Goal: Navigation & Orientation: Understand site structure

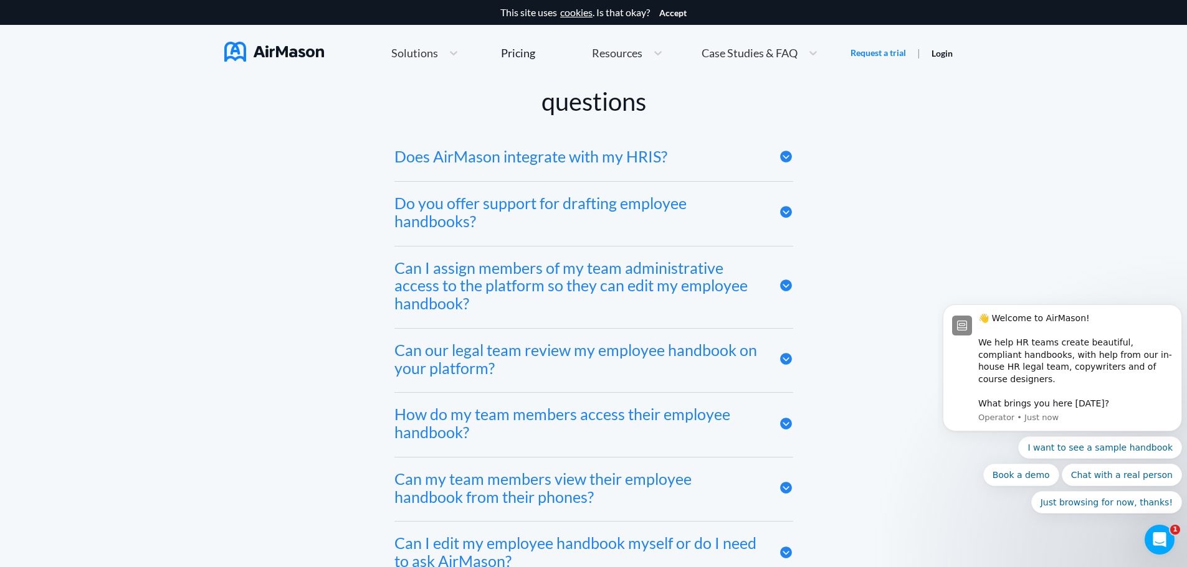
scroll to position [6042, 0]
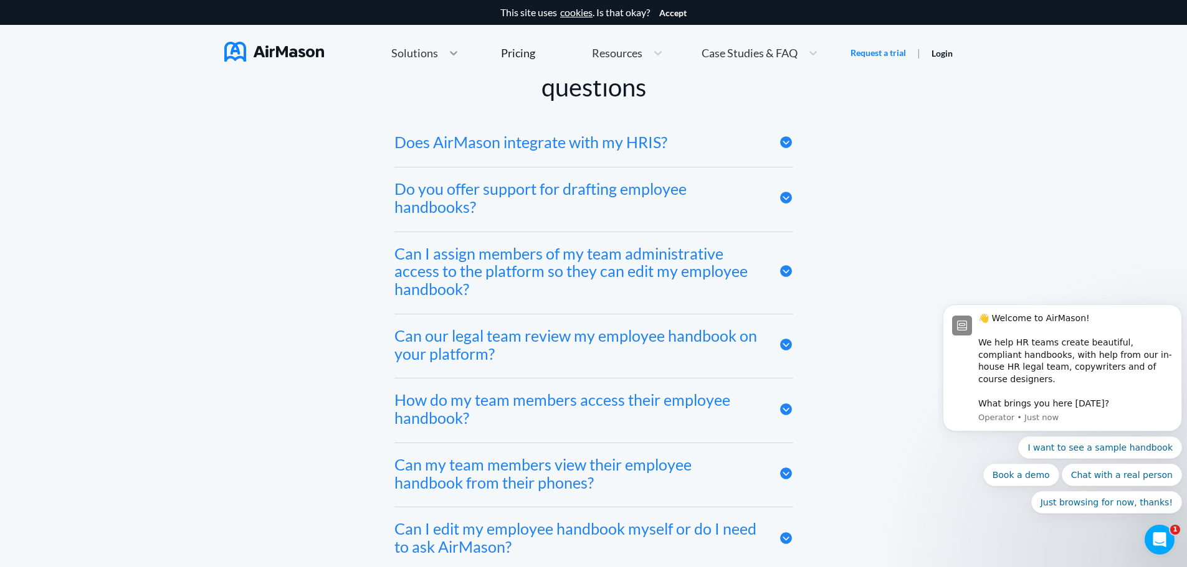
click at [457, 54] on icon at bounding box center [453, 53] width 12 height 12
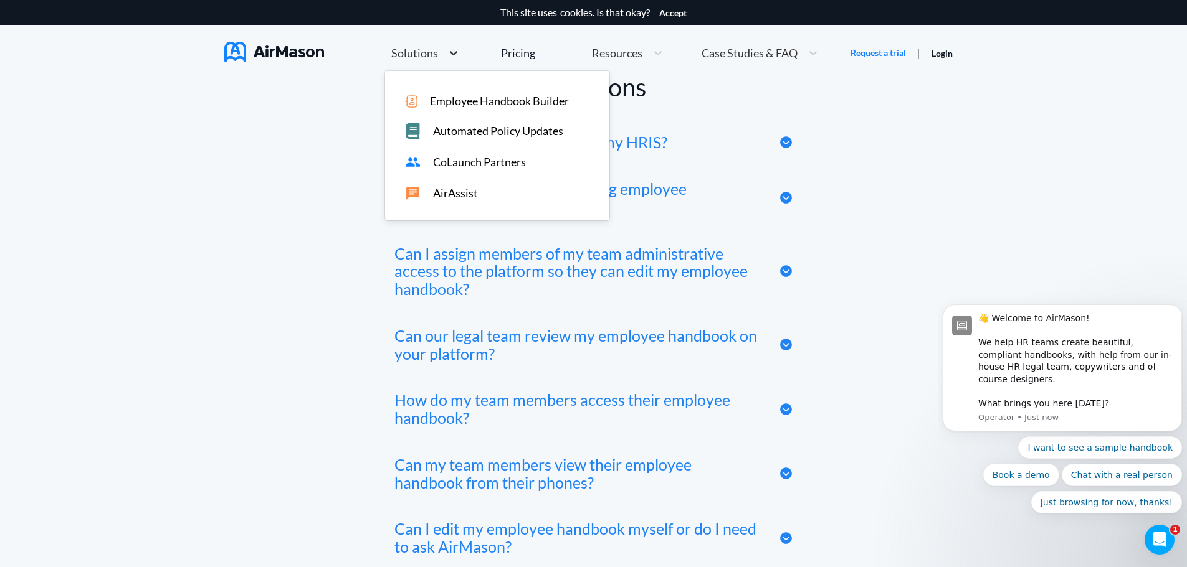
scroll to position [5500, 0]
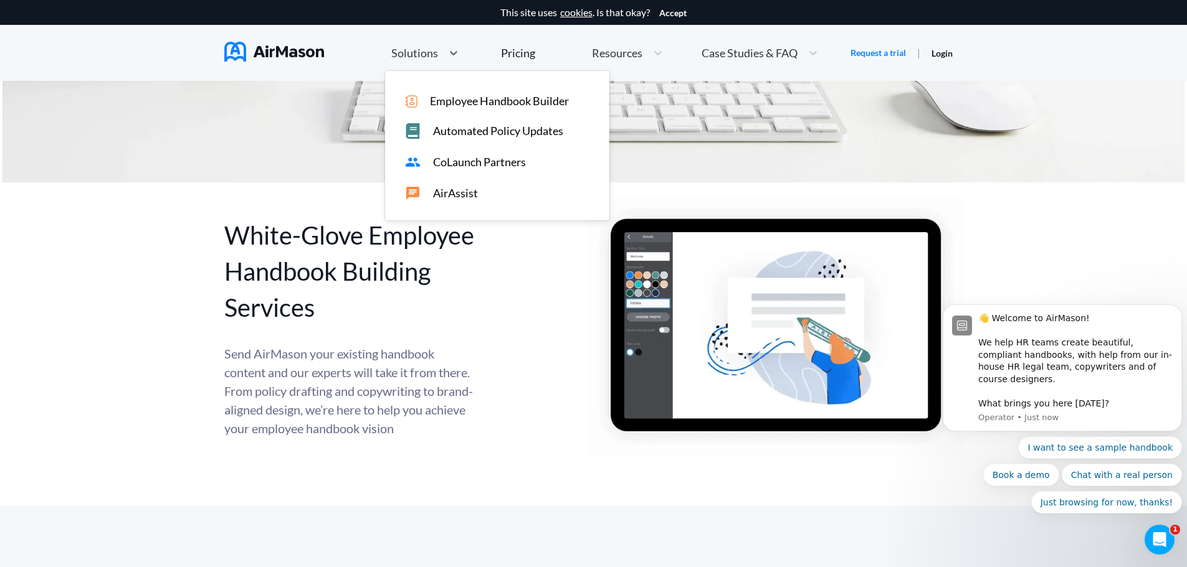
click at [552, 100] on span "Employee Handbook Builder" at bounding box center [499, 101] width 139 height 13
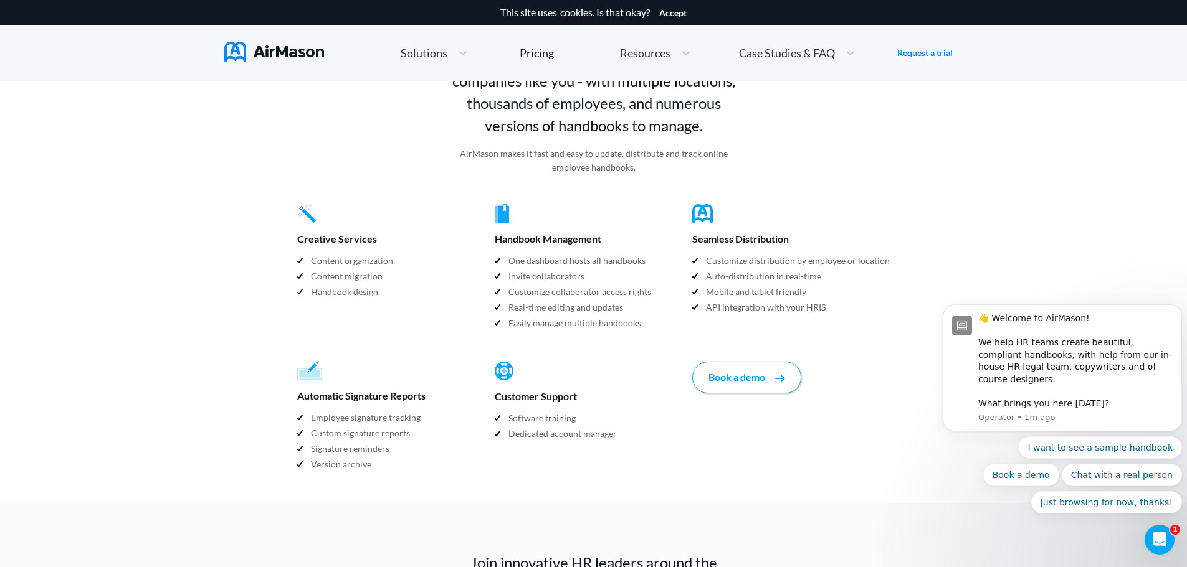
scroll to position [1198, 0]
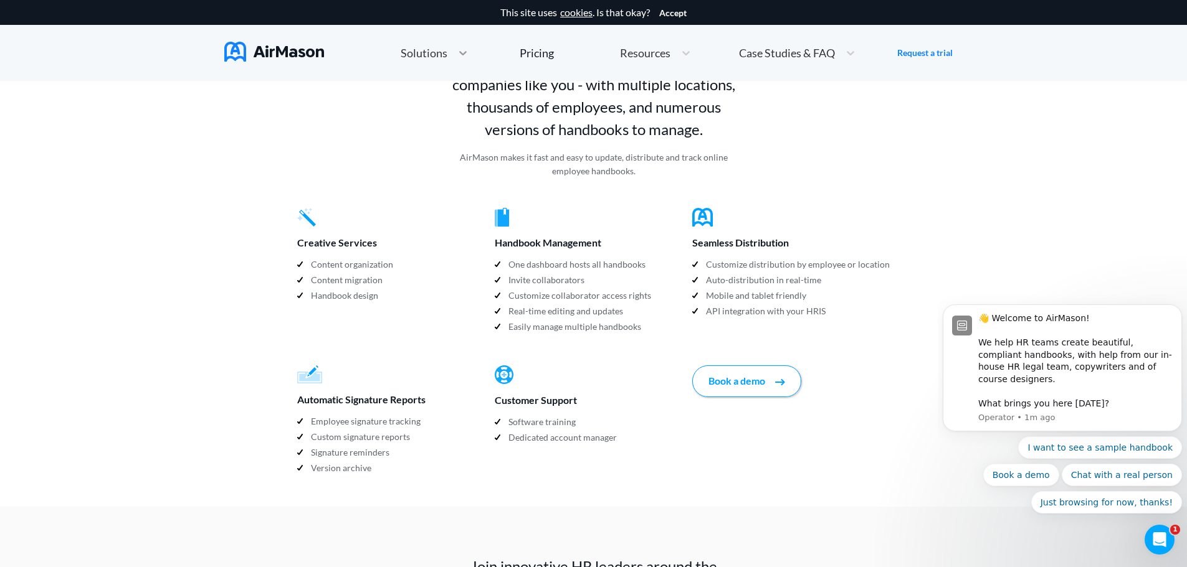
click at [458, 50] on icon at bounding box center [463, 53] width 12 height 12
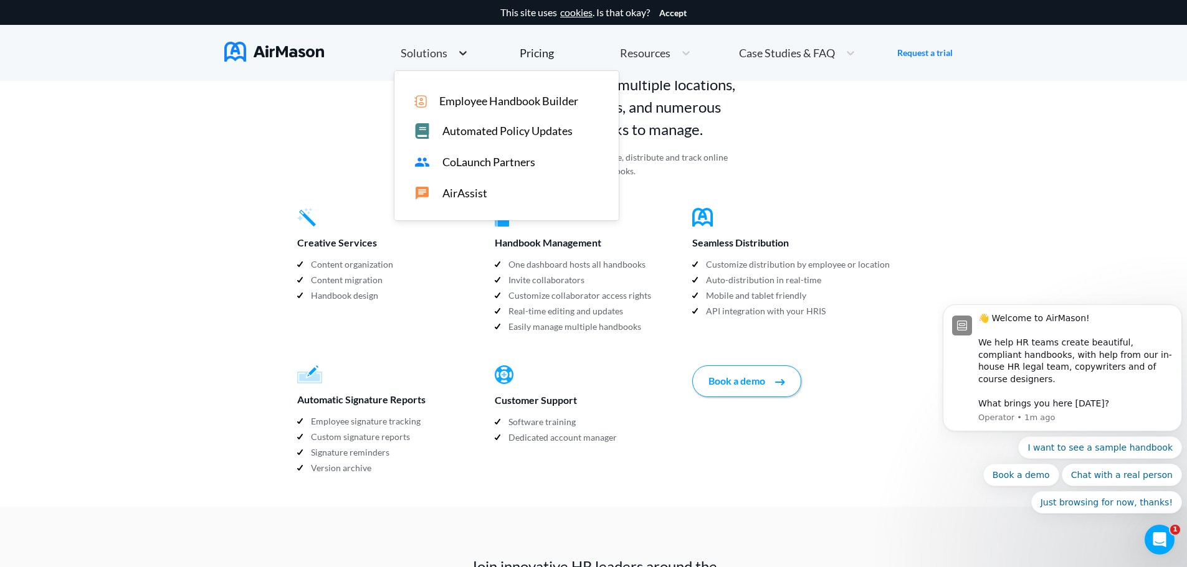
scroll to position [656, 0]
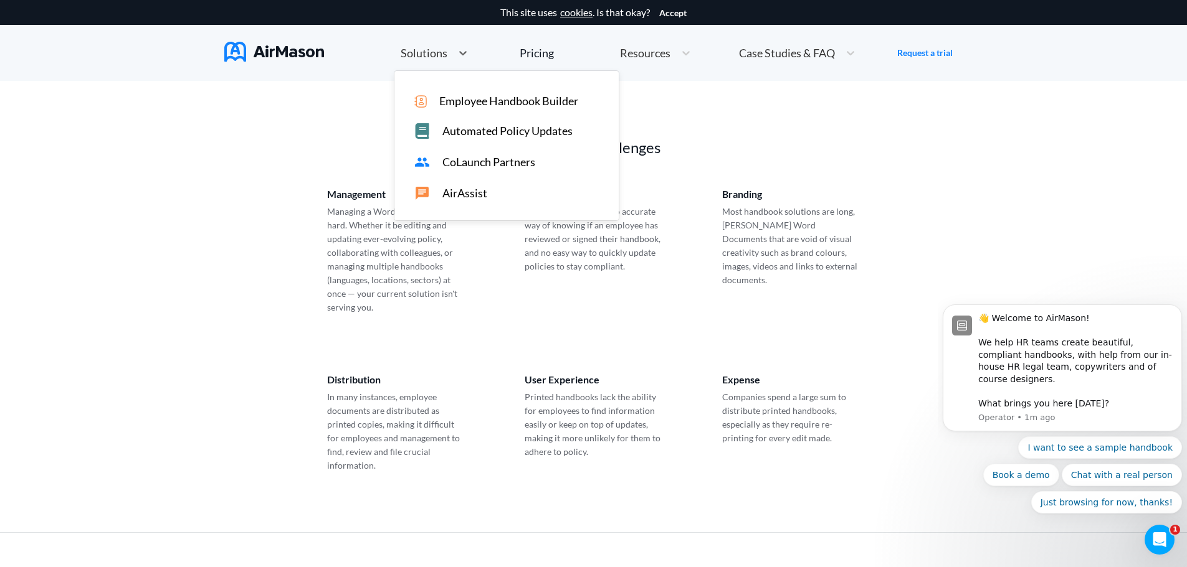
click at [473, 197] on span "AirAssist" at bounding box center [464, 193] width 45 height 13
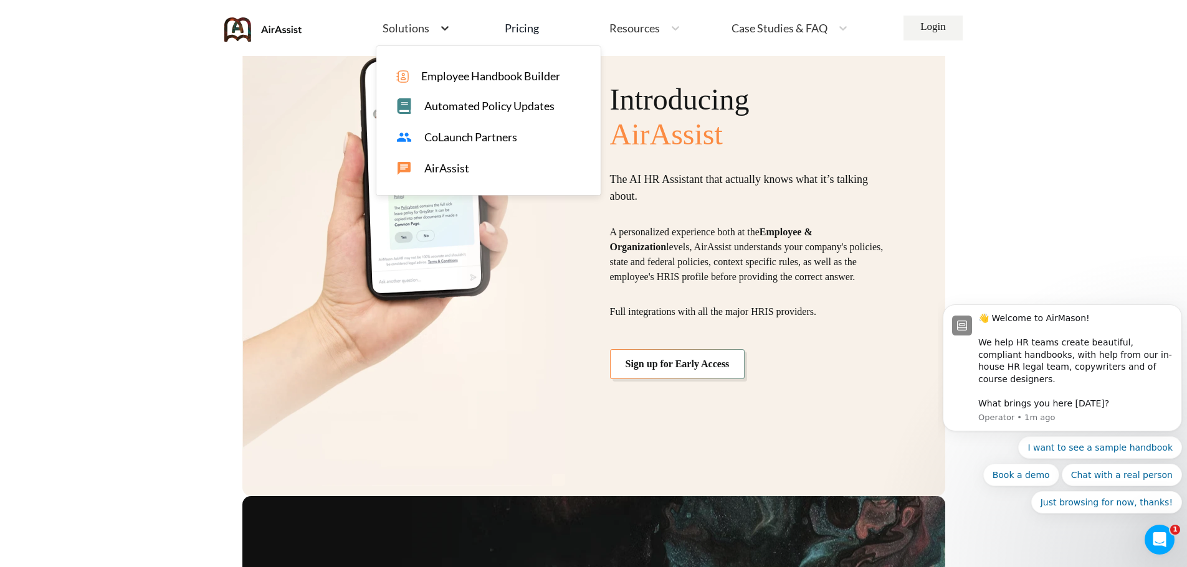
scroll to position [550, 0]
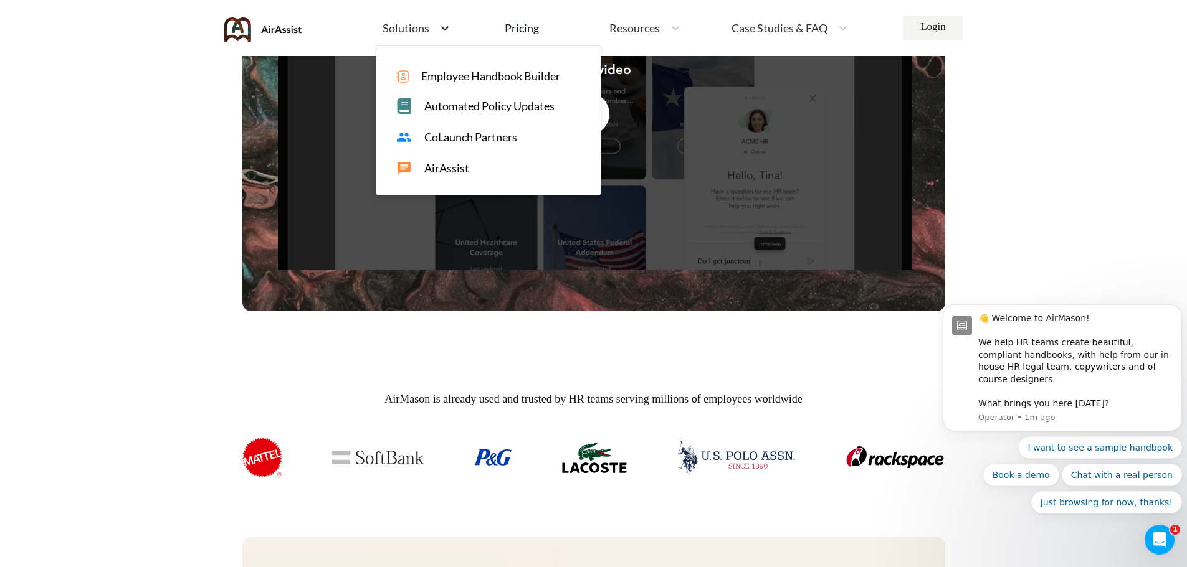
click at [449, 31] on icon at bounding box center [445, 28] width 12 height 12
click at [465, 136] on span "CoLaunch Partners" at bounding box center [470, 137] width 93 height 13
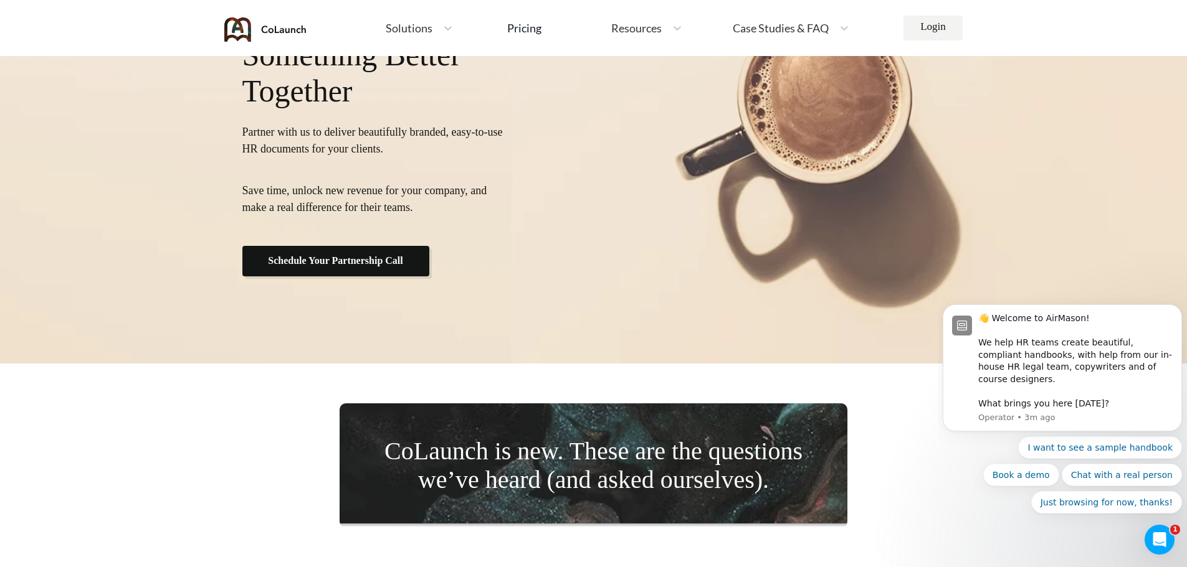
scroll to position [5170, 0]
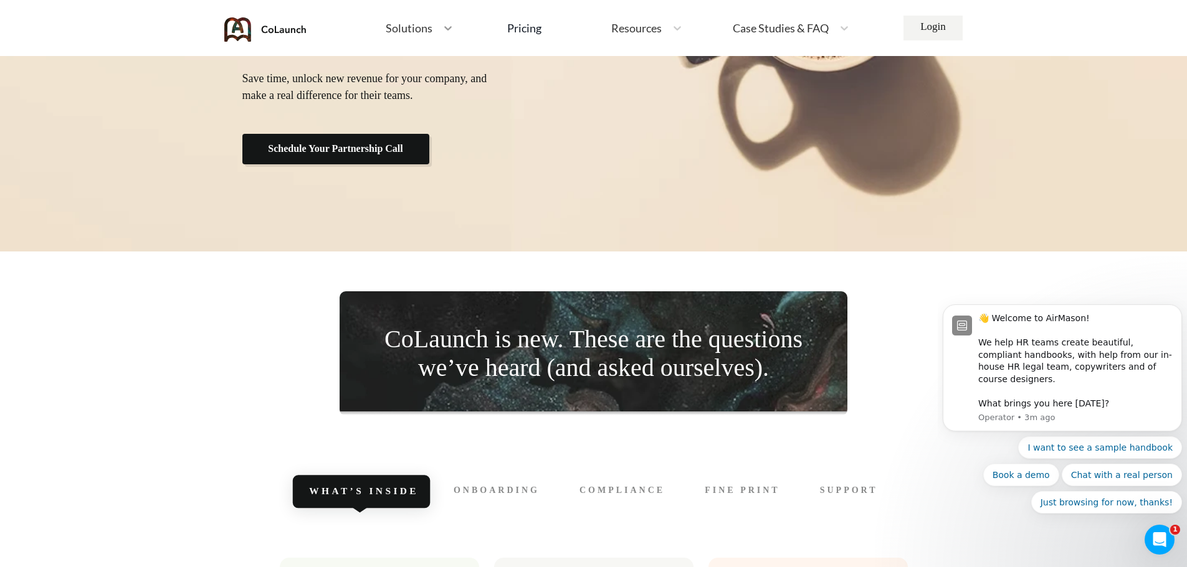
click at [449, 29] on icon at bounding box center [447, 28] width 7 height 4
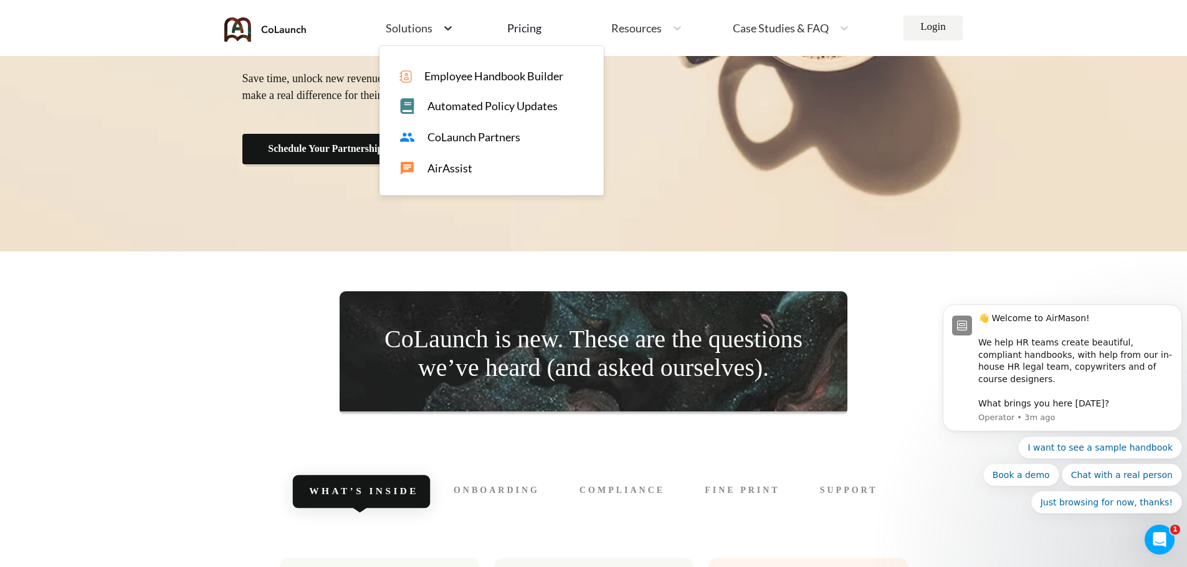
scroll to position [4578, 0]
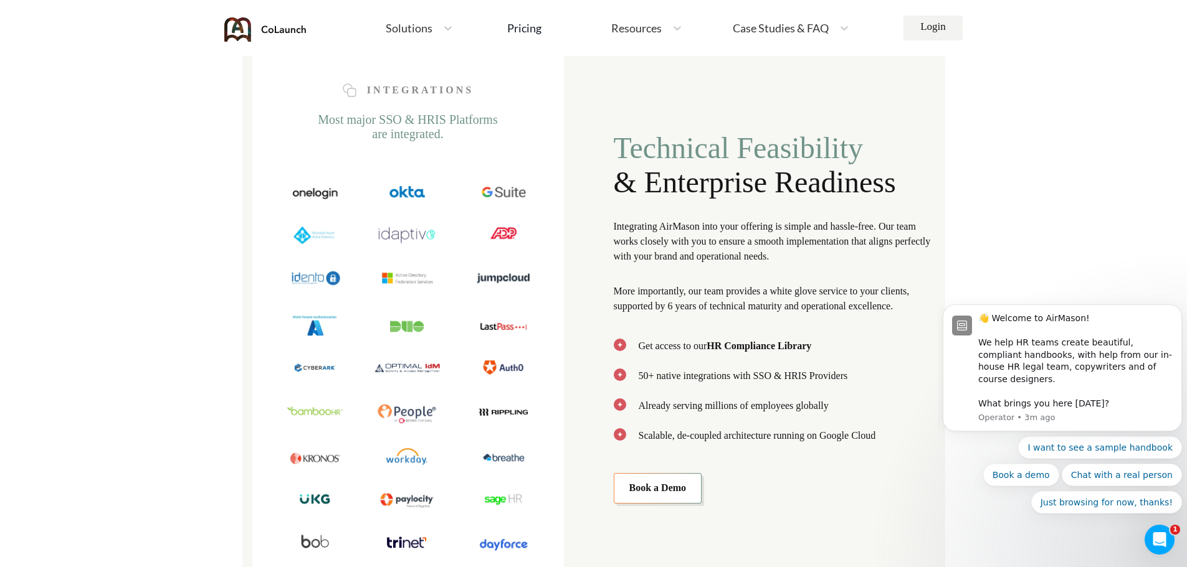
scroll to position [4288, 0]
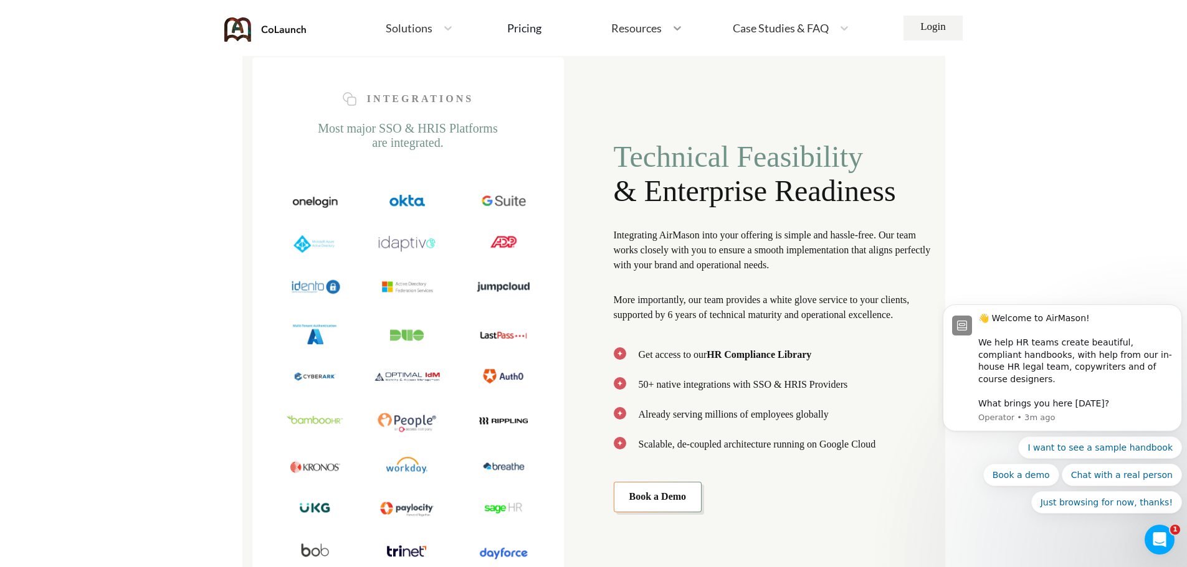
click at [675, 28] on icon at bounding box center [676, 28] width 7 height 4
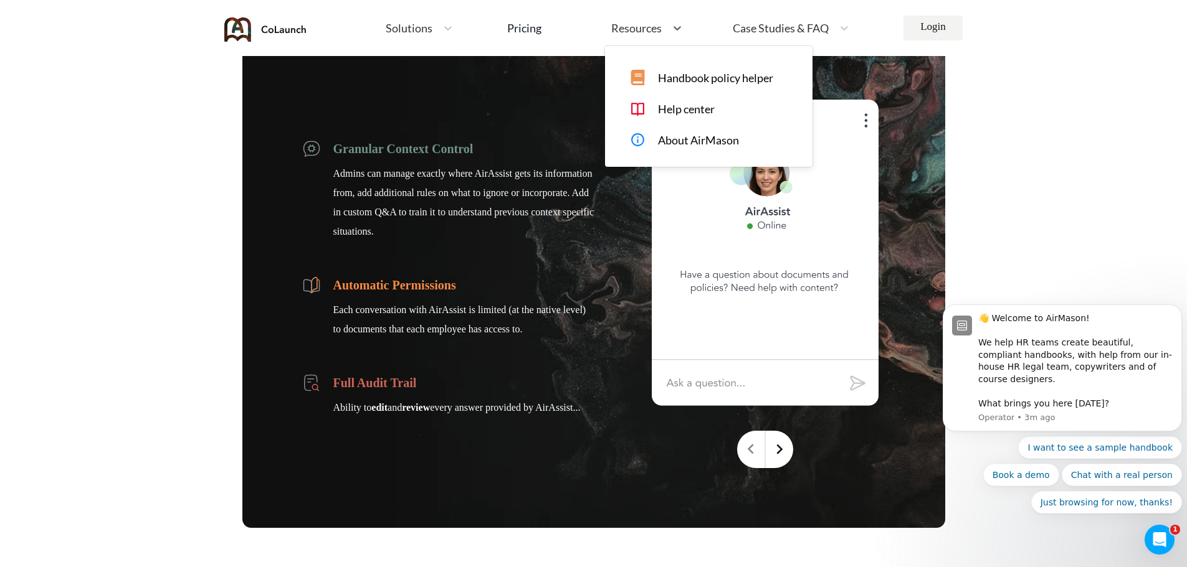
click at [510, 413] on span "Ability to edit and review every answer provided by AirAssist..." at bounding box center [456, 407] width 247 height 19
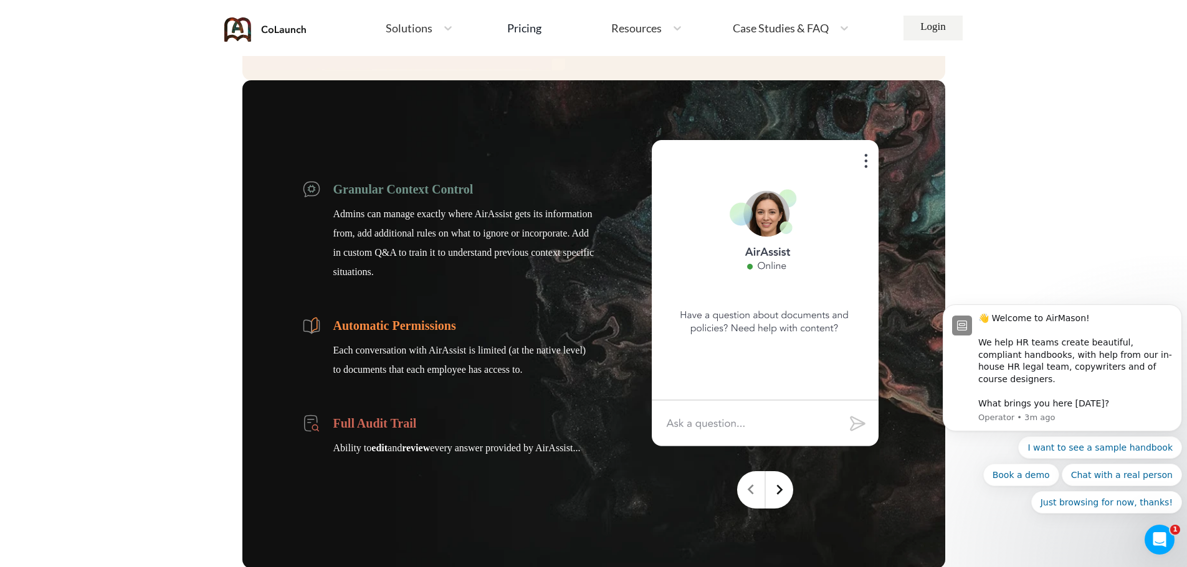
scroll to position [3654, 0]
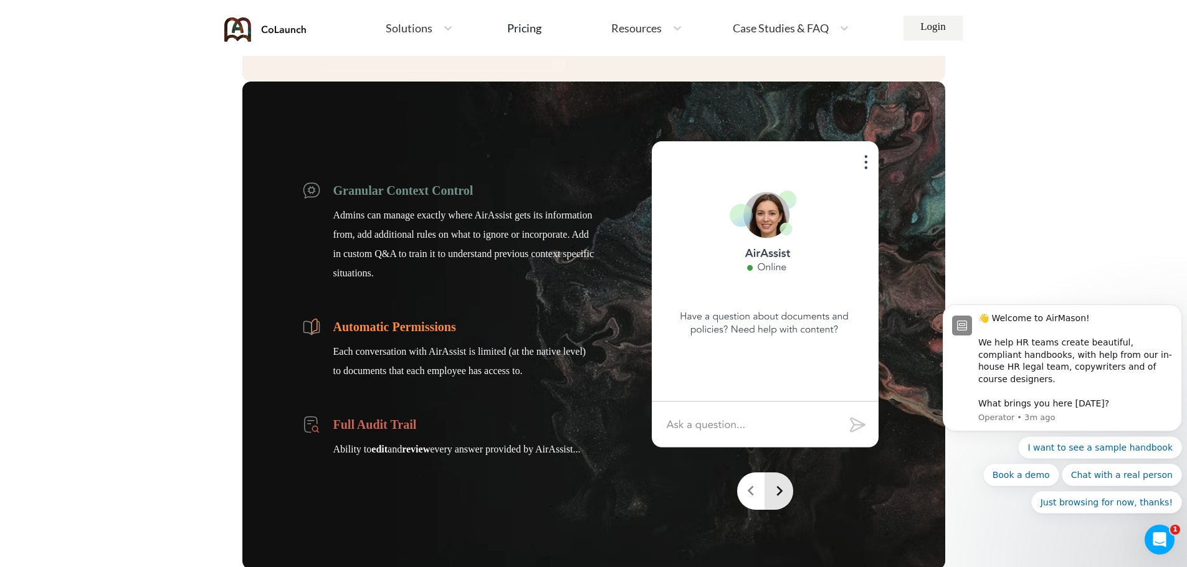
click at [779, 488] on icon at bounding box center [779, 491] width 6 height 10
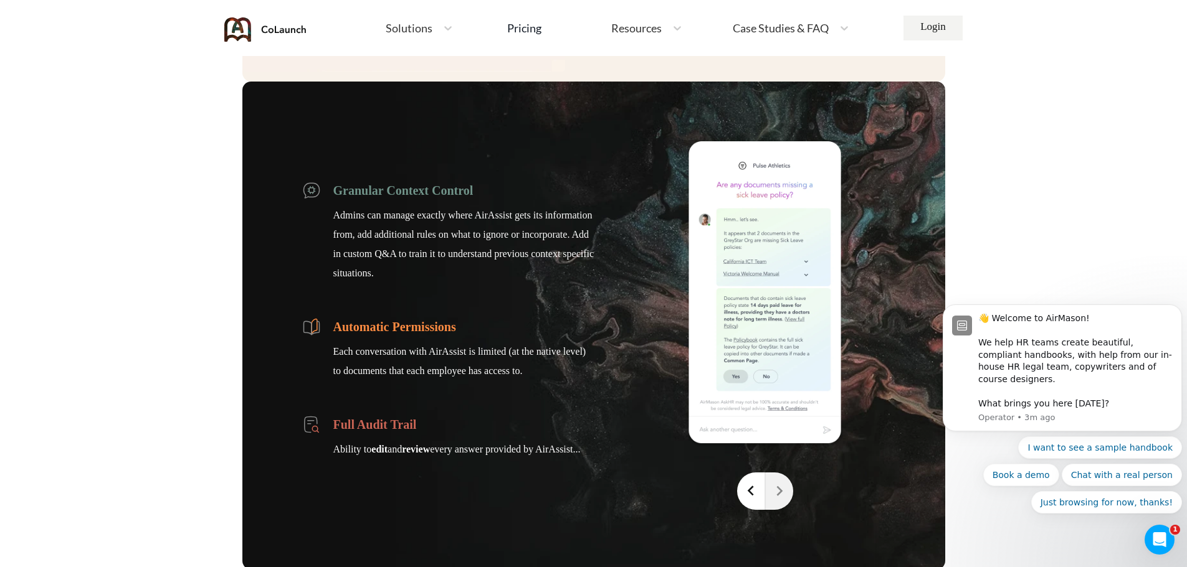
click at [779, 488] on icon at bounding box center [779, 491] width 6 height 10
click at [777, 490] on icon at bounding box center [779, 491] width 20 height 20
click at [779, 495] on icon at bounding box center [779, 491] width 20 height 20
click at [756, 494] on icon at bounding box center [751, 491] width 20 height 20
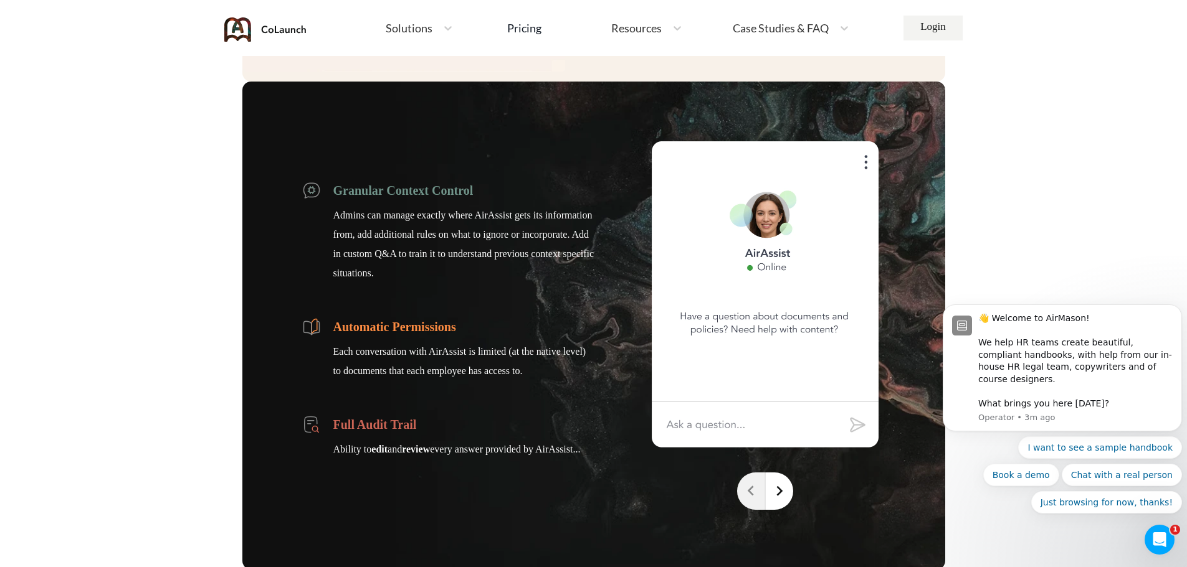
click at [756, 494] on icon at bounding box center [751, 491] width 20 height 20
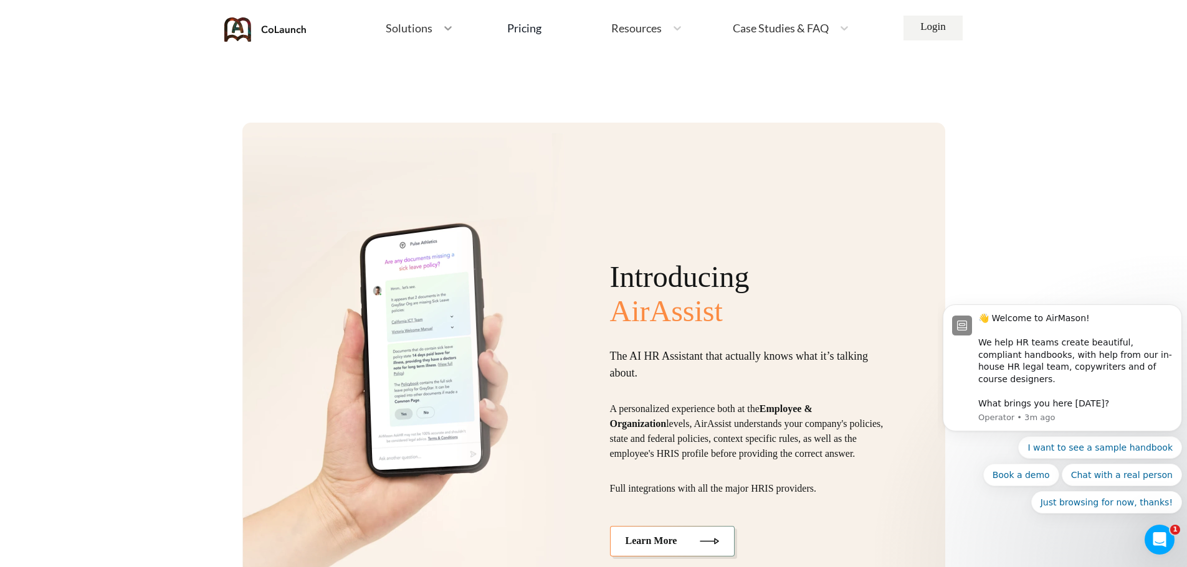
click at [442, 29] on icon at bounding box center [448, 28] width 12 height 12
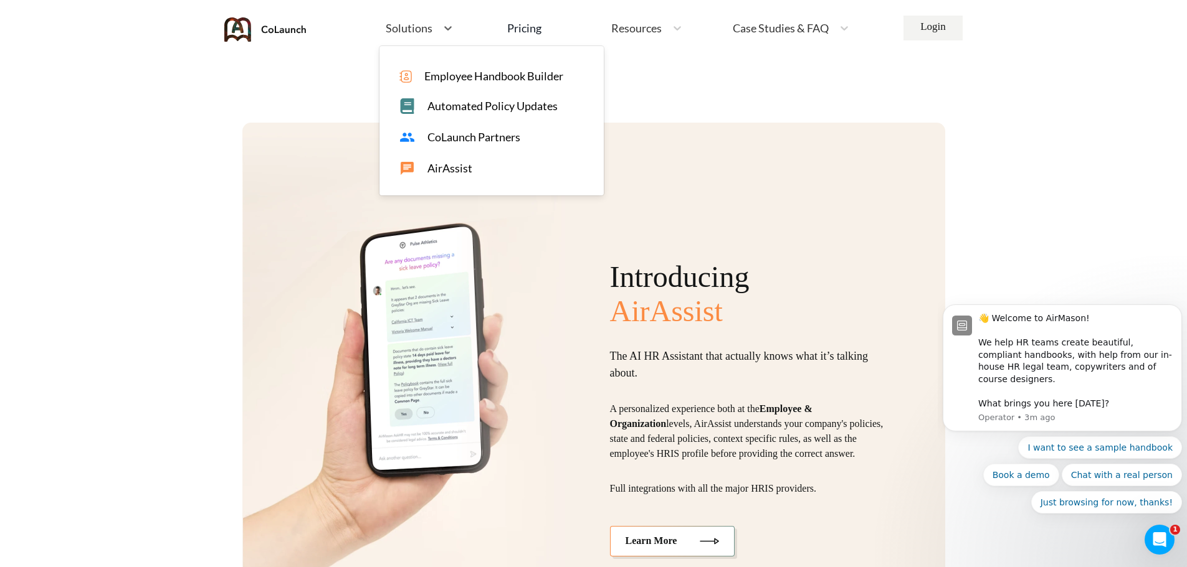
click at [465, 77] on span "Employee Handbook Builder" at bounding box center [493, 76] width 139 height 13
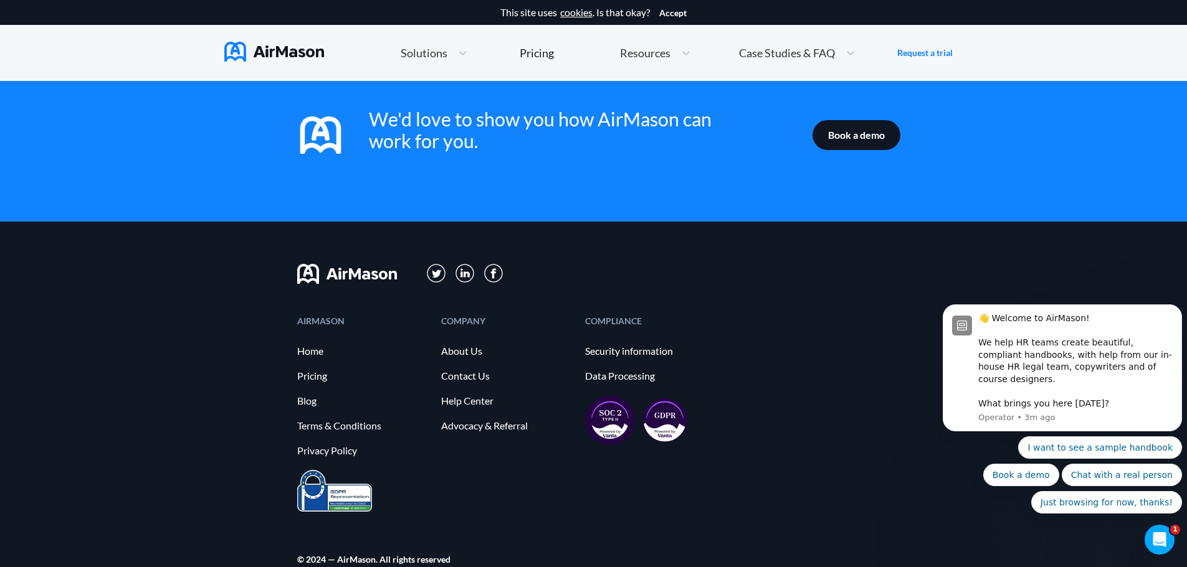
scroll to position [2008, 0]
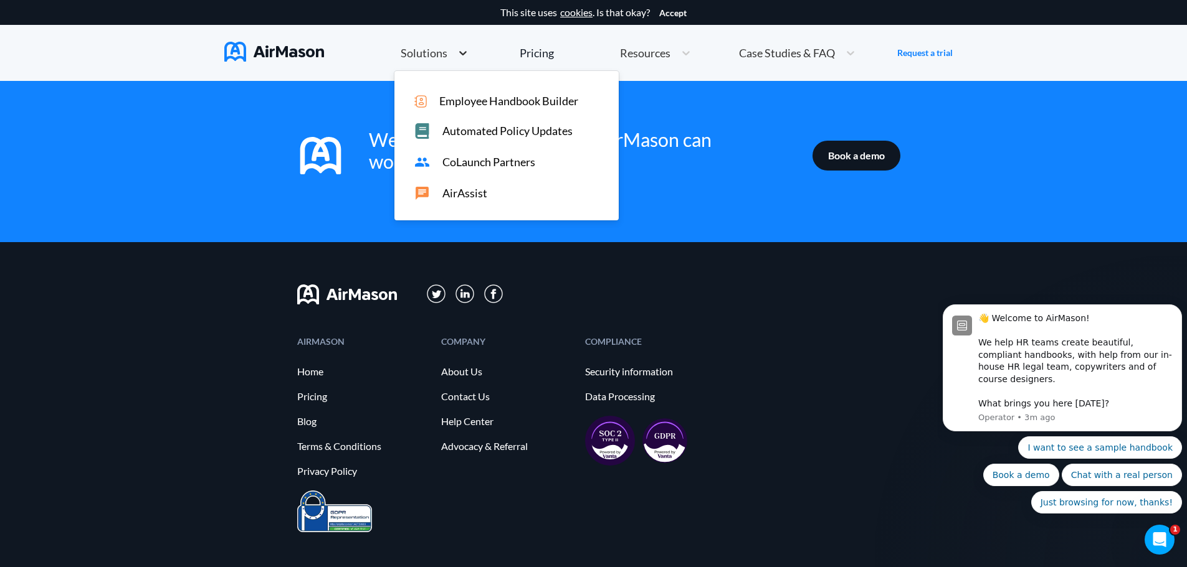
click at [457, 48] on icon at bounding box center [463, 53] width 12 height 12
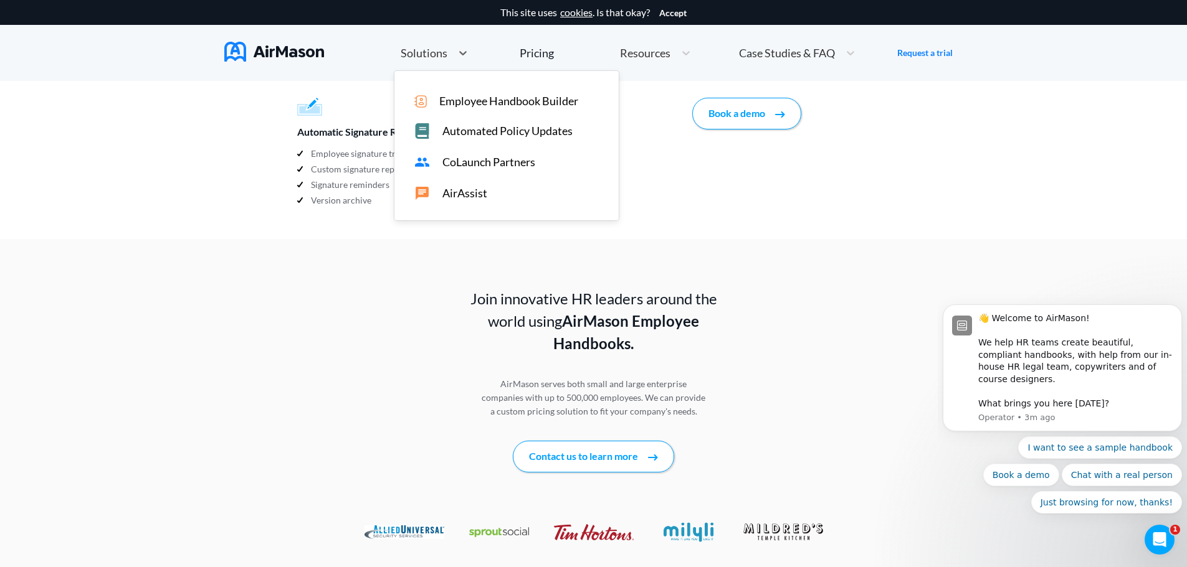
click at [553, 130] on span "Automated Policy Updates" at bounding box center [507, 131] width 130 height 13
